Goal: Transaction & Acquisition: Purchase product/service

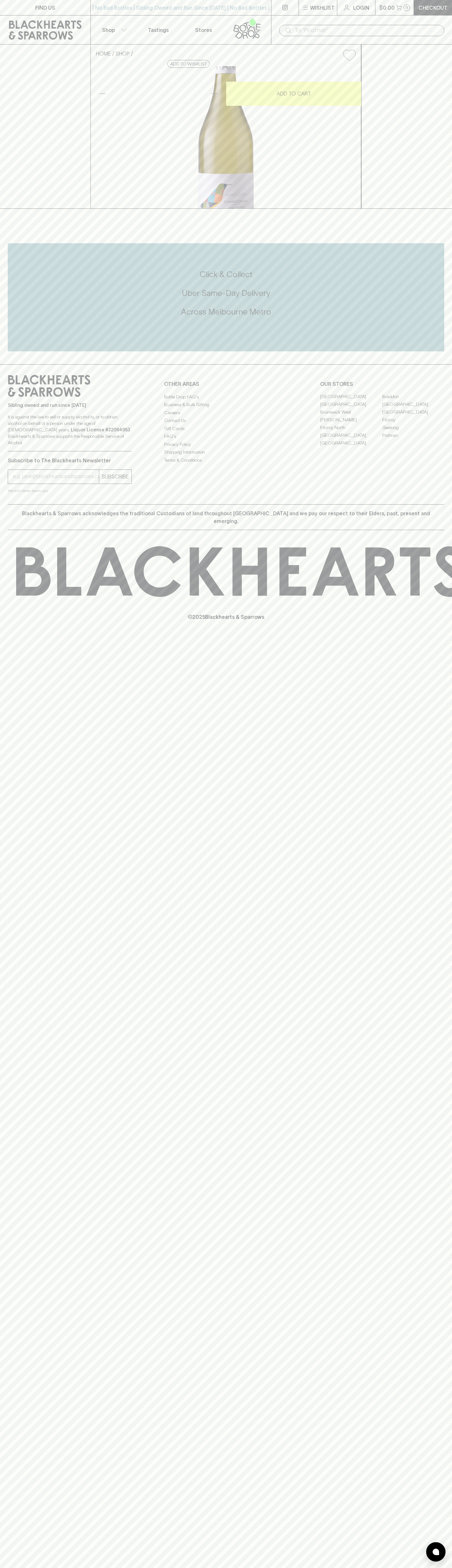
click at [125, 13] on div "| No Bad Bottles | Sibling Owned and Run Since [DATE] | No Bad Bottles | Siblin…" at bounding box center [180, 7] width 181 height 15
click at [450, 830] on div "FIND US | No Bad Bottles | Sibling Owned and Run Since [DATE] | No Bad Bottles …" at bounding box center [226, 784] width 452 height 1568
click at [127, 1567] on html "FIND US | No Bad Bottles | Sibling Owned and Run Since [DATE] | No Bad Bottles …" at bounding box center [226, 784] width 452 height 1568
click at [30, 146] on div "HOME SHOP [PERSON_NAME] 2023 $23.00 Add to wishlist 10% discount when purchasin…" at bounding box center [226, 127] width 452 height 164
